Goal: Task Accomplishment & Management: Manage account settings

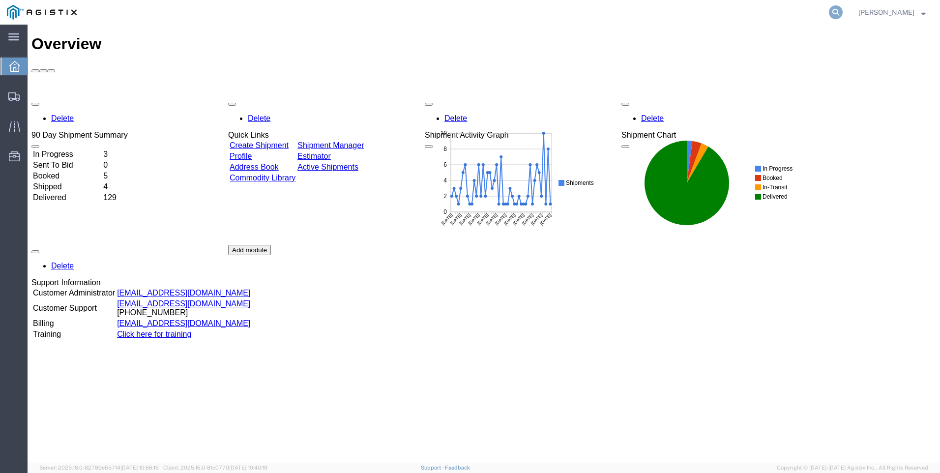
click at [842, 12] on icon at bounding box center [836, 12] width 14 height 14
click at [687, 14] on input "search" at bounding box center [679, 12] width 299 height 24
type input "900241180"
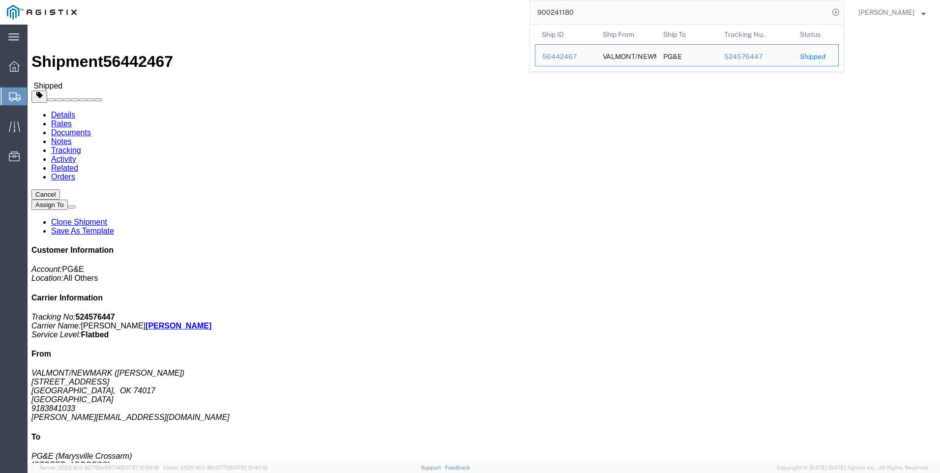
scroll to position [49, 0]
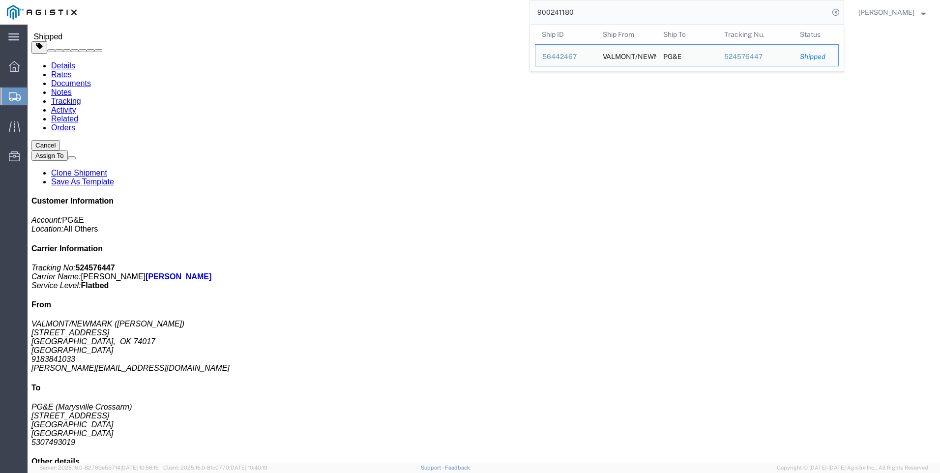
click span "button"
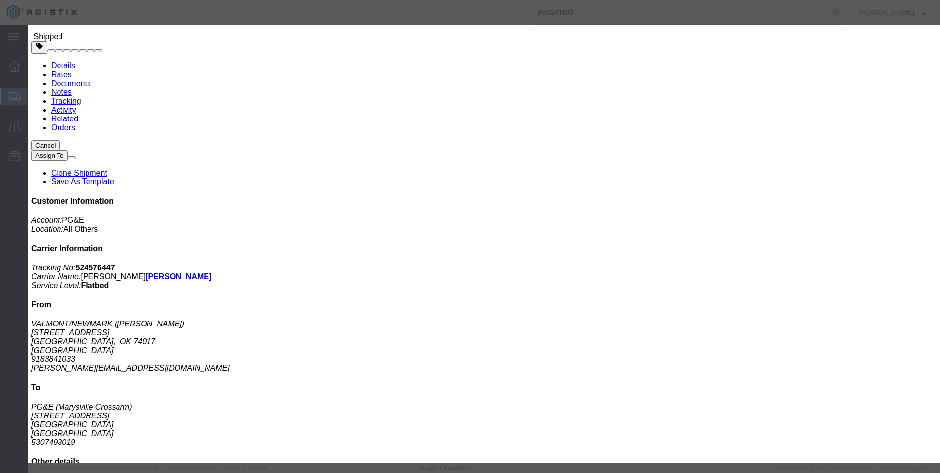
click input "10.00"
type input "30"
type input "3"
click button "Save & Close"
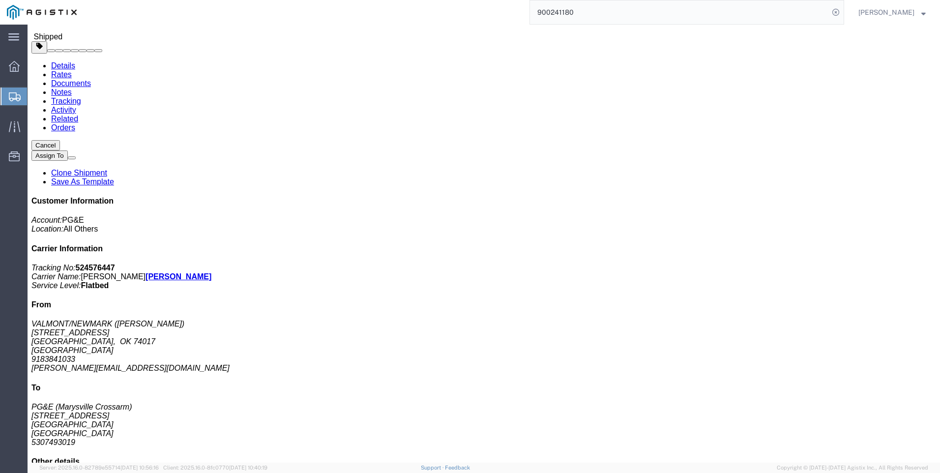
click span "button"
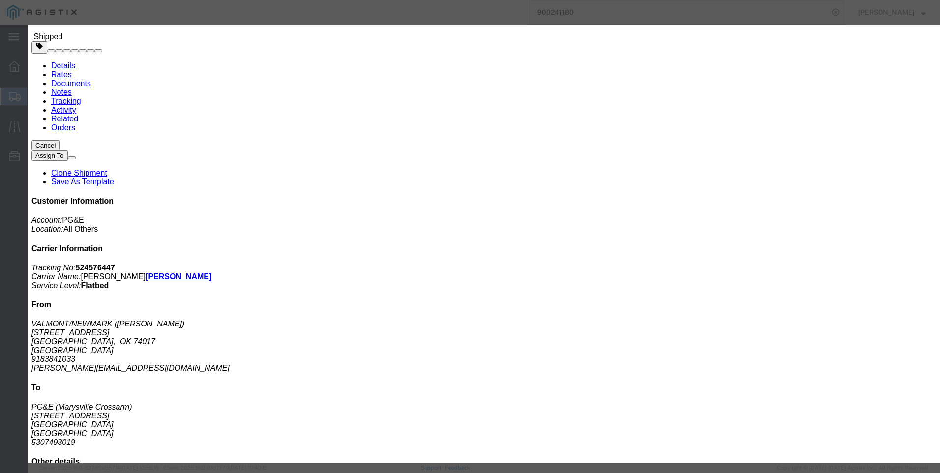
click input "2770"
type input "9650"
click button "Save"
